Goal: Task Accomplishment & Management: Complete application form

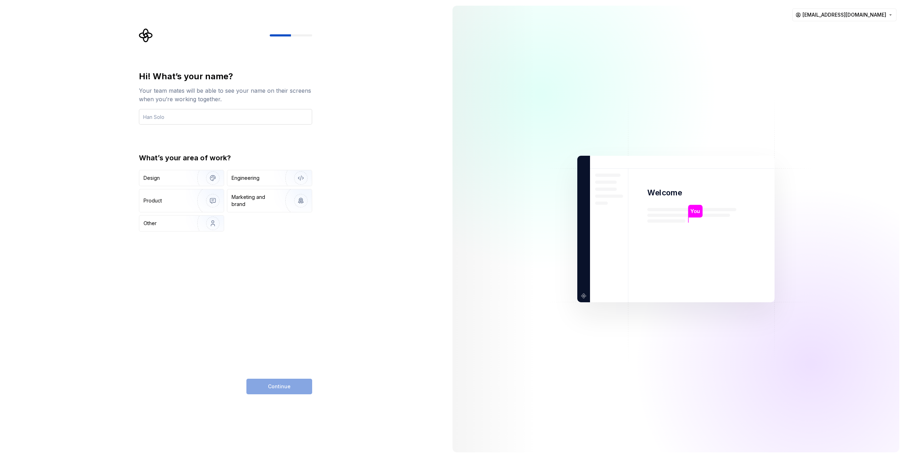
click at [259, 112] on input "text" at bounding box center [225, 117] width 173 height 16
type input "[PERSON_NAME]"
click at [176, 184] on div "Design" at bounding box center [181, 178] width 85 height 16
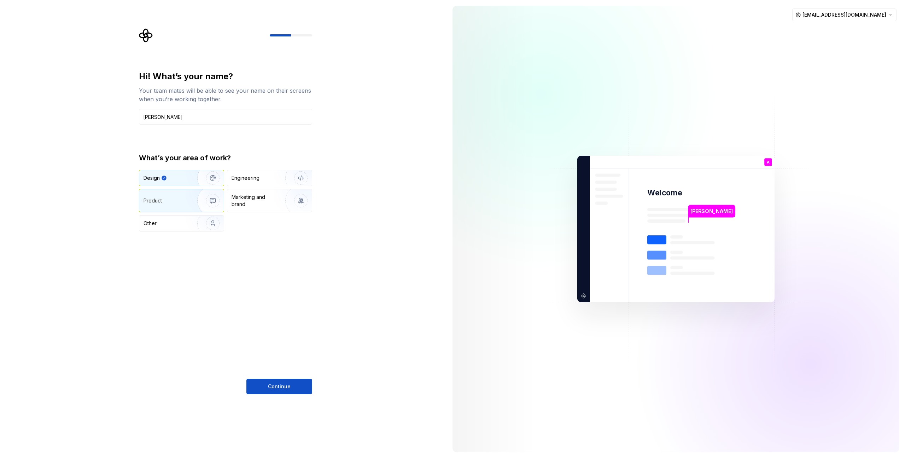
click at [183, 209] on div "Product" at bounding box center [181, 200] width 85 height 23
click at [200, 181] on img "button" at bounding box center [208, 177] width 45 height 47
click at [276, 388] on span "Continue" at bounding box center [279, 386] width 23 height 7
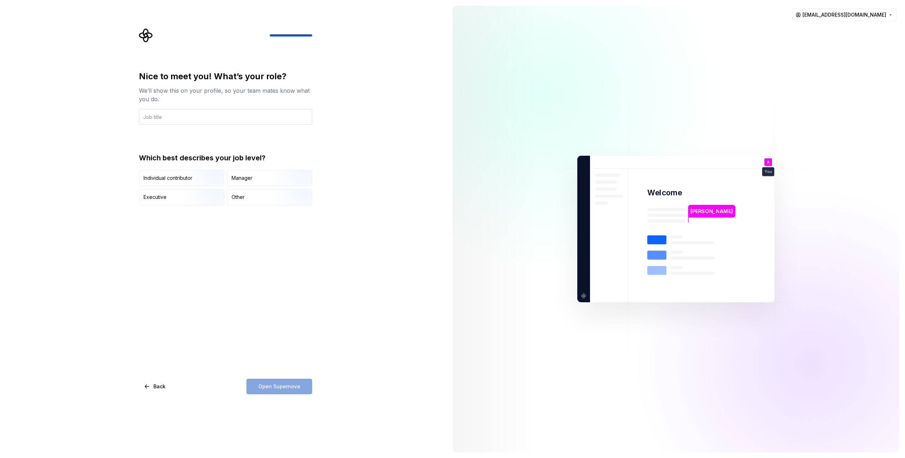
click at [198, 114] on input "text" at bounding box center [225, 117] width 173 height 16
type input "Senior Product Designer"
click at [168, 184] on div "Individual contributor" at bounding box center [181, 178] width 85 height 16
click at [305, 383] on button "Open Supernova" at bounding box center [280, 386] width 66 height 16
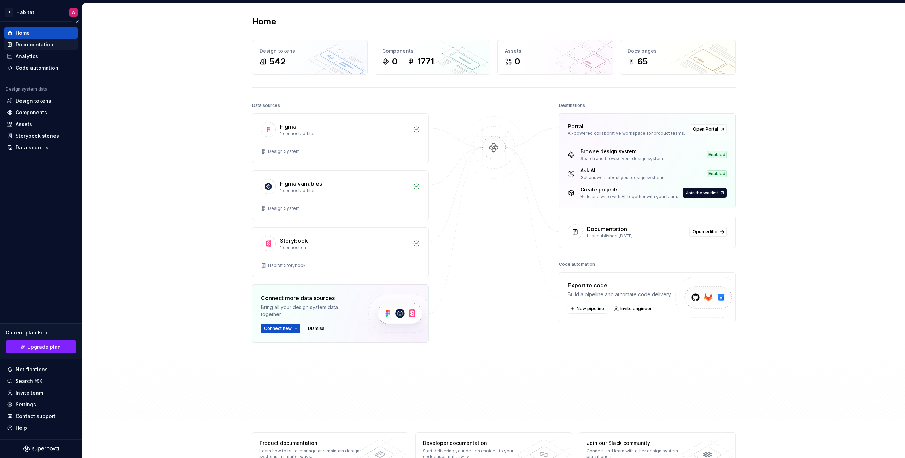
click at [29, 44] on div "Documentation" at bounding box center [35, 44] width 38 height 7
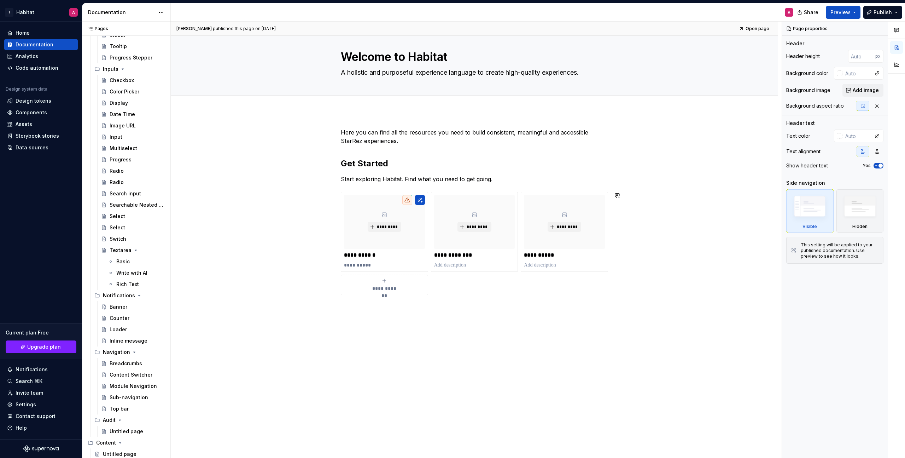
scroll to position [531, 0]
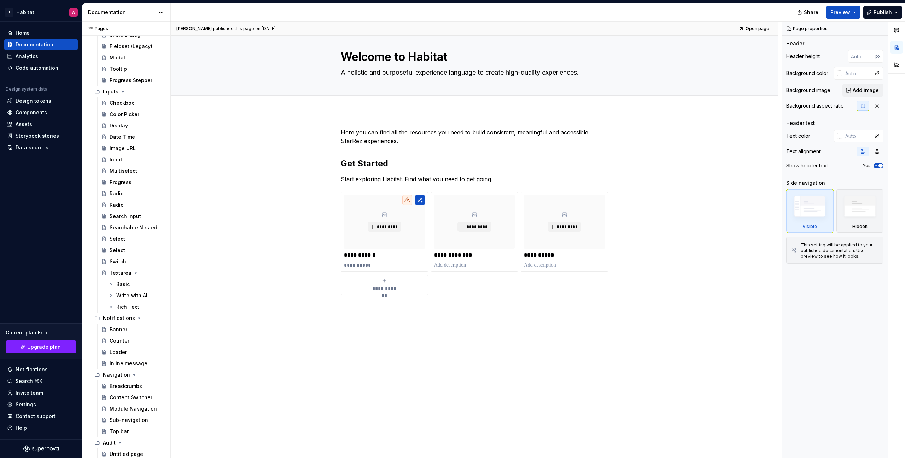
type textarea "*"
